Goal: Task Accomplishment & Management: Complete application form

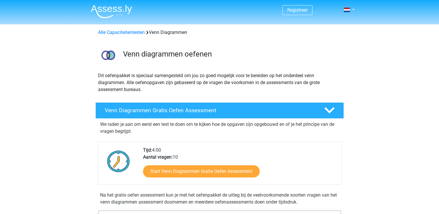
click at [225, 82] on p "Dit oefenpakket is speciaal samengesteld om jou zo goed mogelijk voor te bereid…" at bounding box center [219, 82] width 243 height 21
click at [349, 9] on span at bounding box center [347, 10] width 6 height 5
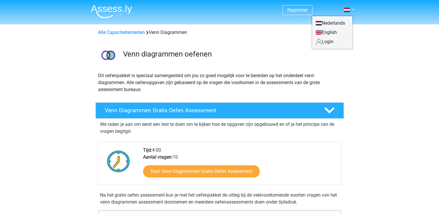
click at [328, 41] on link "Login" at bounding box center [332, 41] width 40 height 9
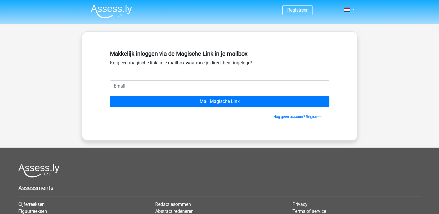
click at [232, 87] on input "email" at bounding box center [219, 85] width 219 height 11
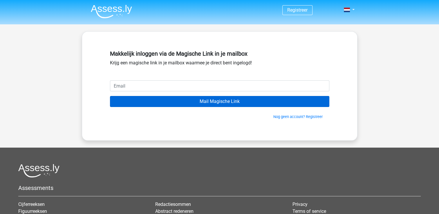
type input "[EMAIL_ADDRESS][DOMAIN_NAME]"
